Goal: Find specific page/section: Find specific page/section

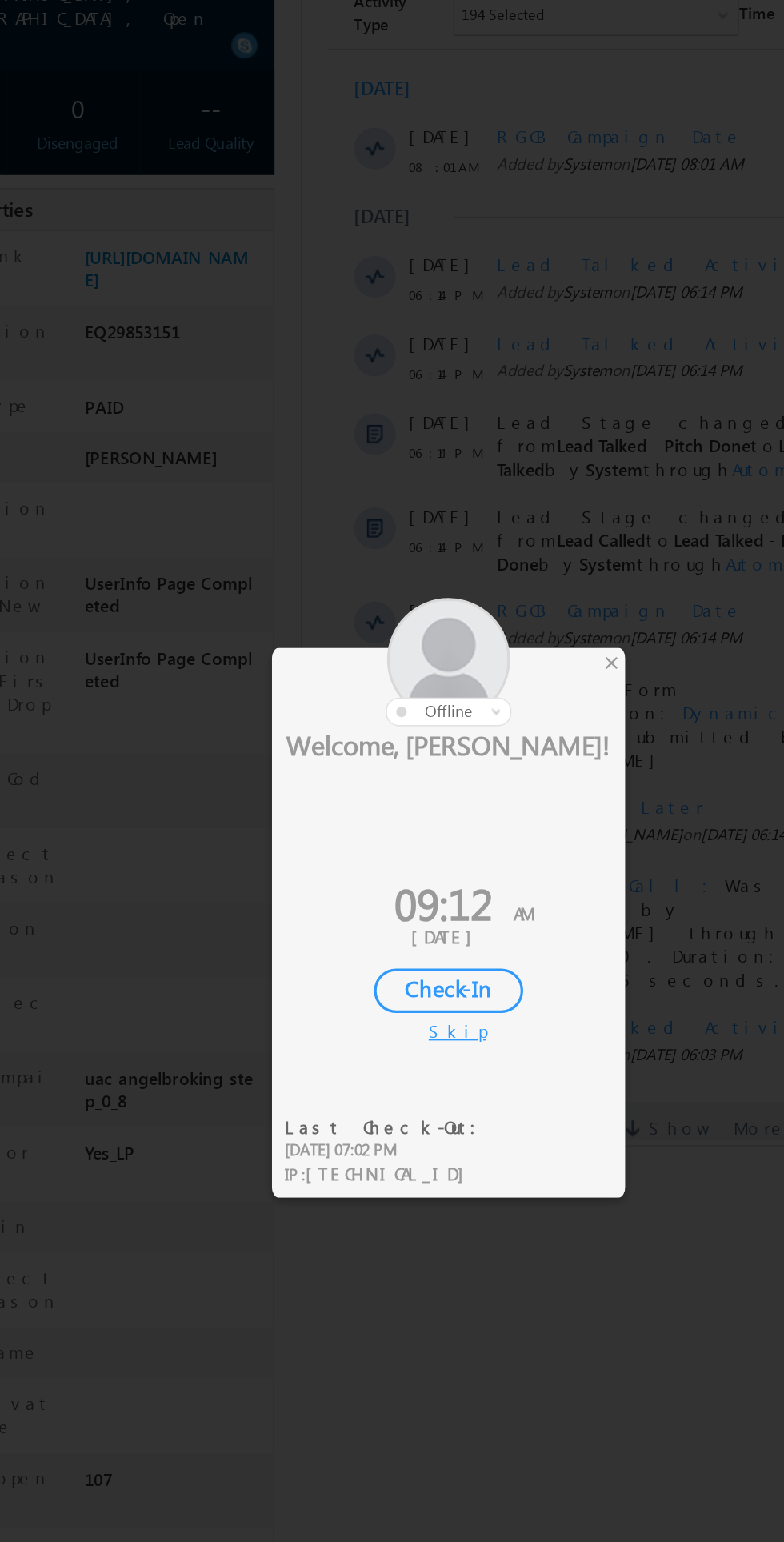
click at [467, 658] on div "×" at bounding box center [462, 657] width 16 height 17
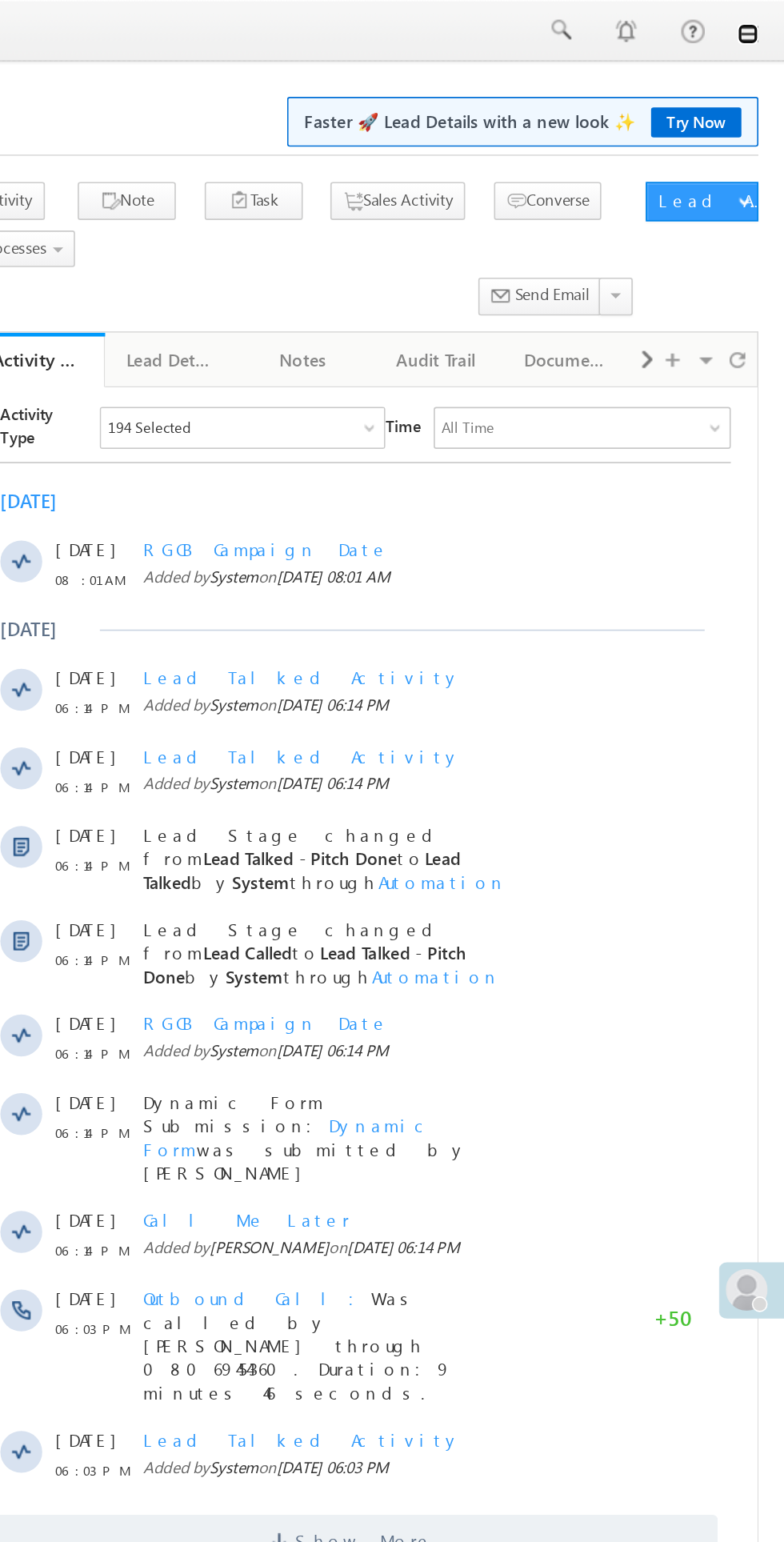
click at [761, 21] on link at bounding box center [761, 21] width 13 height 13
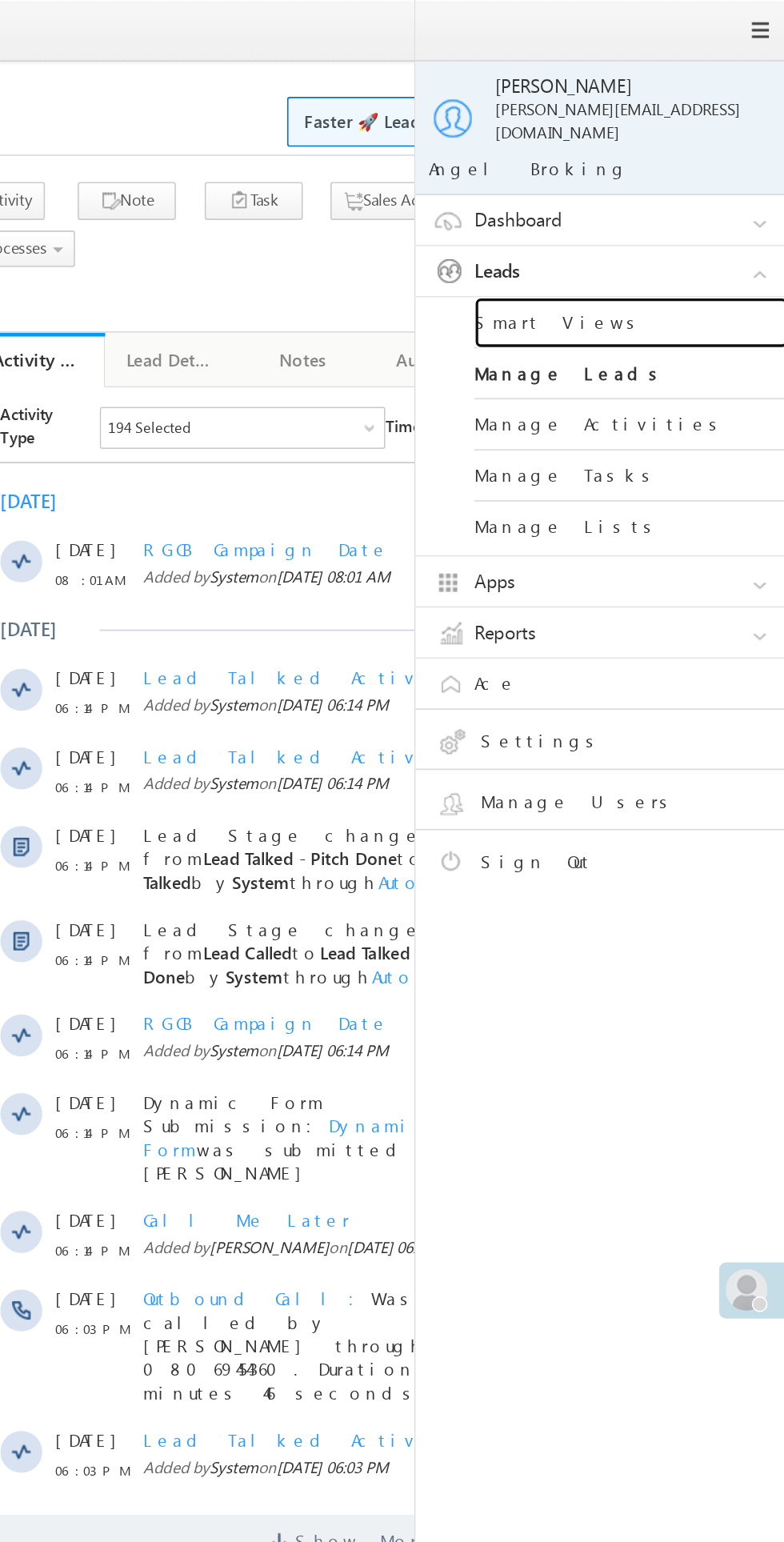
click at [654, 182] on link "Smart Views" at bounding box center [690, 197] width 192 height 31
